Goal: Task Accomplishment & Management: Complete application form

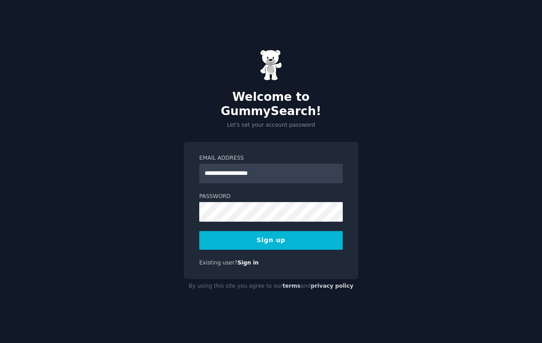
type input "**********"
click at [310, 233] on button "Sign up" at bounding box center [270, 240] width 143 height 19
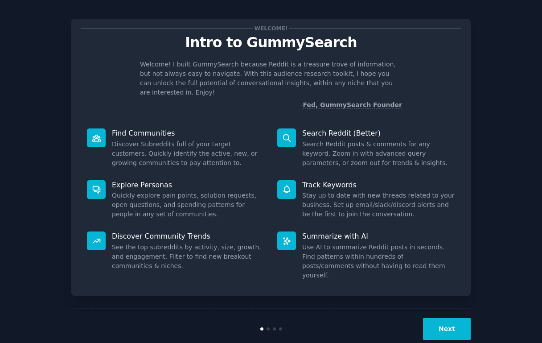
click at [446, 318] on button "Next" at bounding box center [447, 329] width 48 height 22
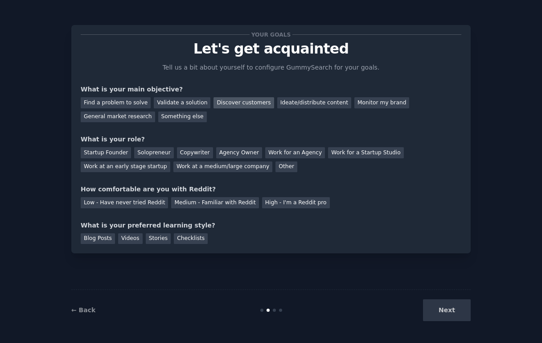
click at [240, 103] on div "Discover customers" at bounding box center [243, 102] width 60 height 11
click at [136, 102] on div "Find a problem to solve" at bounding box center [116, 102] width 70 height 11
click at [152, 155] on div "Solopreneur" at bounding box center [153, 152] width 39 height 11
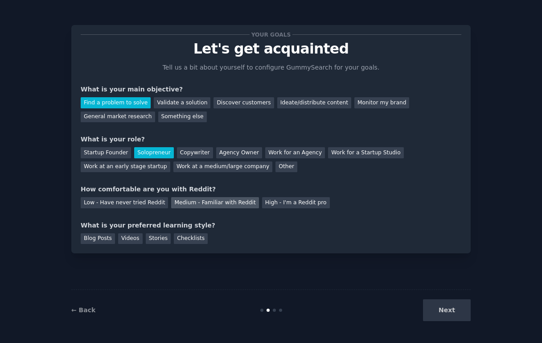
click at [197, 201] on div "Medium - Familiar with Reddit" at bounding box center [214, 202] width 87 height 11
click at [160, 235] on div "Stories" at bounding box center [158, 238] width 25 height 11
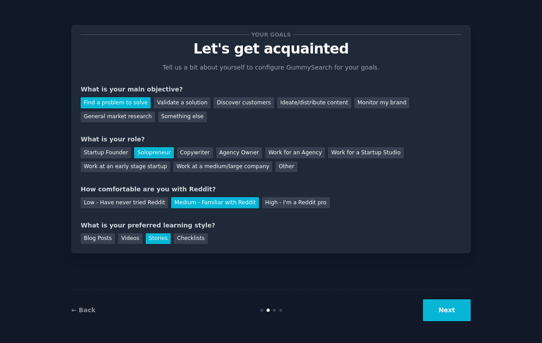
click at [449, 309] on button "Next" at bounding box center [447, 310] width 48 height 22
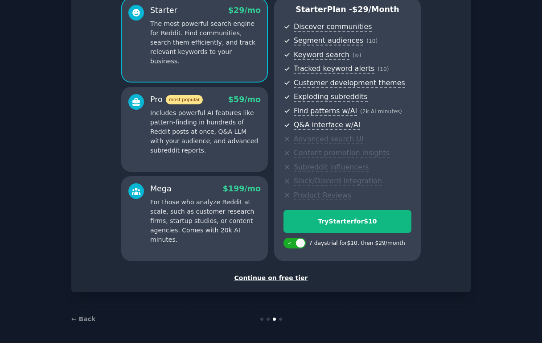
scroll to position [82, 0]
click at [74, 317] on link "← Back" at bounding box center [83, 318] width 24 height 7
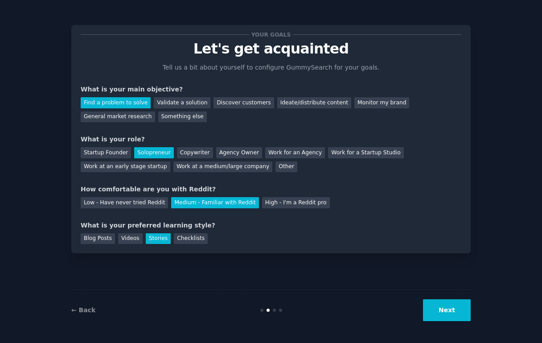
click at [447, 316] on button "Next" at bounding box center [447, 310] width 48 height 22
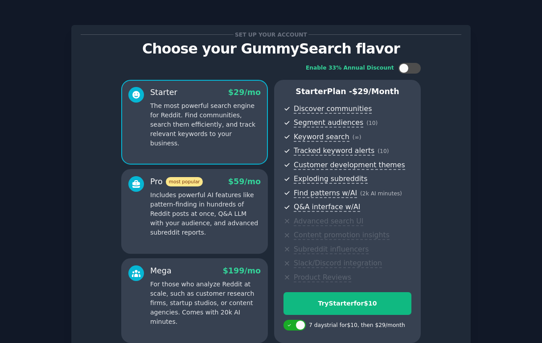
click at [239, 208] on p "Includes powerful AI features like pattern-finding in hundreds of Reddit posts …" at bounding box center [205, 213] width 110 height 47
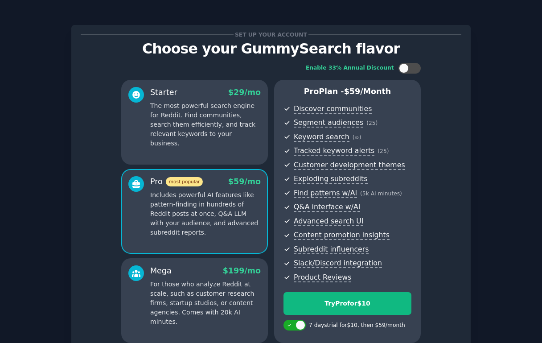
click at [231, 127] on p "The most powerful search engine for Reddit. Find communities, search them effic…" at bounding box center [205, 124] width 110 height 47
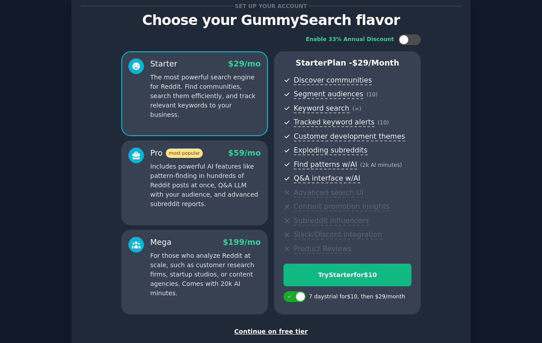
scroll to position [78, 0]
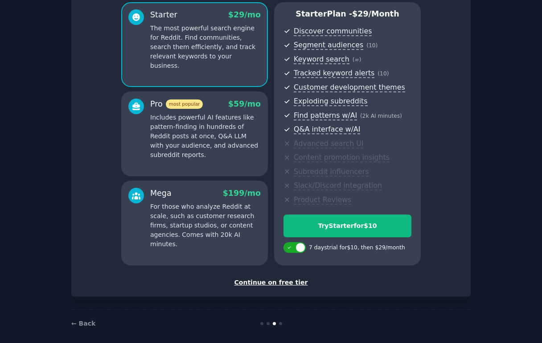
click at [237, 208] on p "For those who analyze Reddit at scale, such as customer research firms, startup…" at bounding box center [205, 225] width 110 height 47
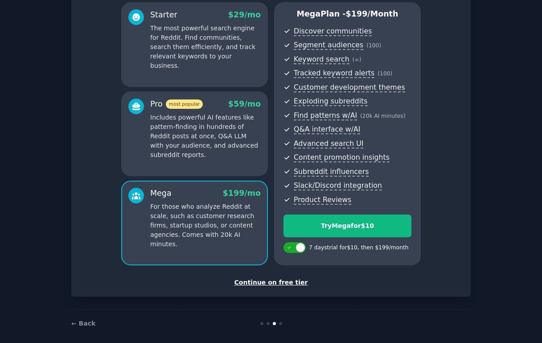
click at [204, 139] on p "Includes powerful AI features like pattern-finding in hundreds of Reddit posts …" at bounding box center [205, 136] width 110 height 47
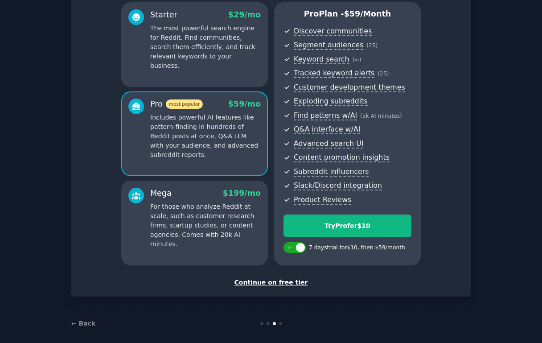
click at [199, 203] on p "For those who analyze Reddit at scale, such as customer research firms, startup…" at bounding box center [205, 225] width 110 height 47
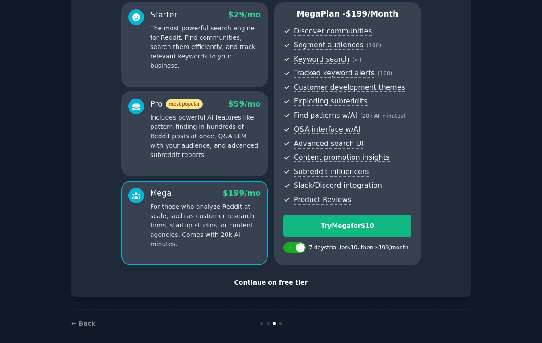
click at [197, 127] on p "Includes powerful AI features like pattern-finding in hundreds of Reddit posts …" at bounding box center [205, 136] width 110 height 47
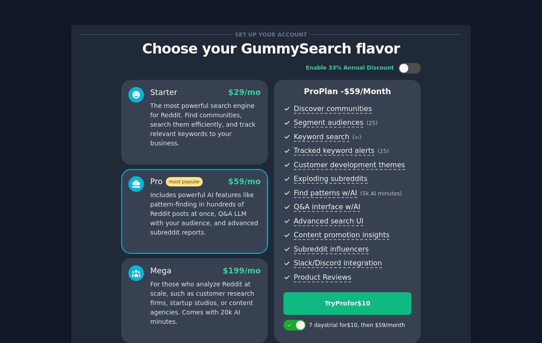
scroll to position [0, 0]
